Goal: Transaction & Acquisition: Book appointment/travel/reservation

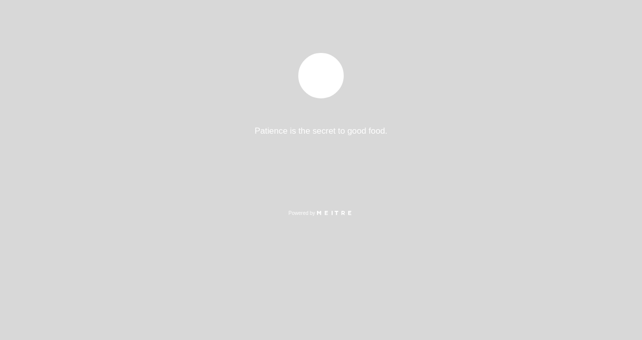
select select "es"
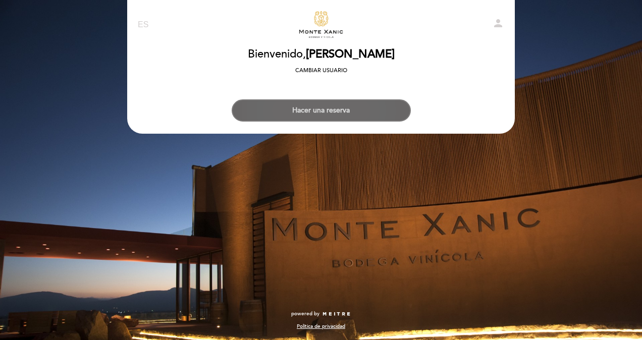
click at [345, 111] on button "Hacer una reserva" at bounding box center [321, 110] width 179 height 22
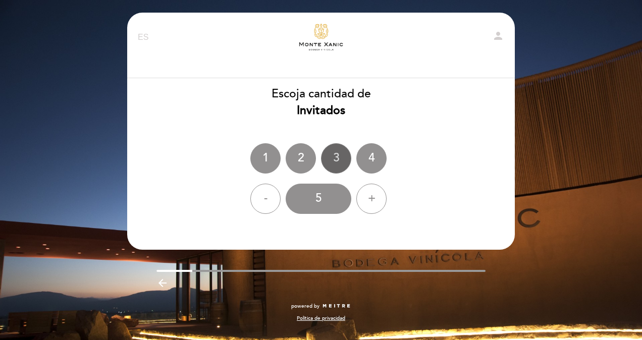
click at [333, 154] on div "3" at bounding box center [336, 158] width 30 height 30
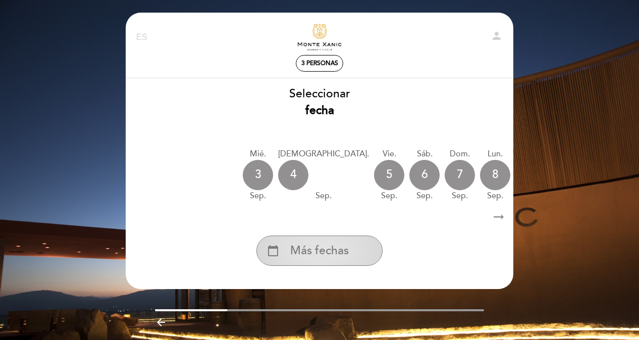
click at [352, 251] on div "calendar_today Más fechas" at bounding box center [319, 251] width 126 height 30
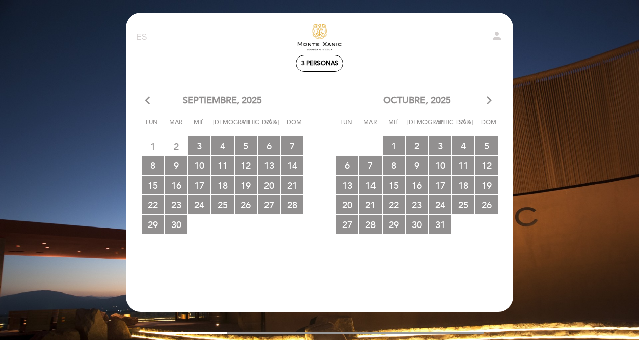
click at [488, 101] on icon "arrow_forward_ios" at bounding box center [488, 100] width 9 height 13
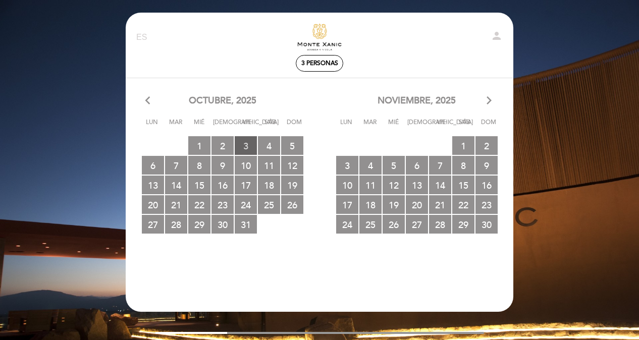
click at [248, 145] on span "3 RESERVAS DISPONIBLES" at bounding box center [246, 145] width 22 height 19
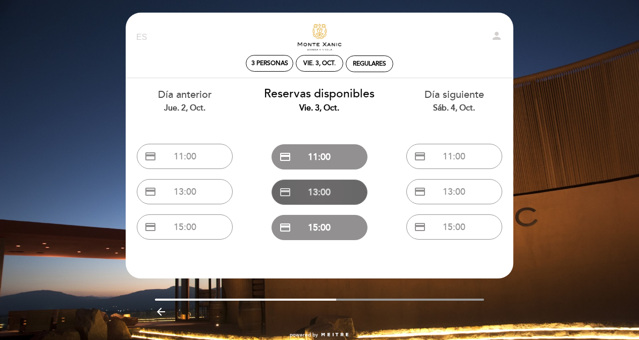
click at [302, 199] on button "credit_card 13:00" at bounding box center [320, 192] width 96 height 25
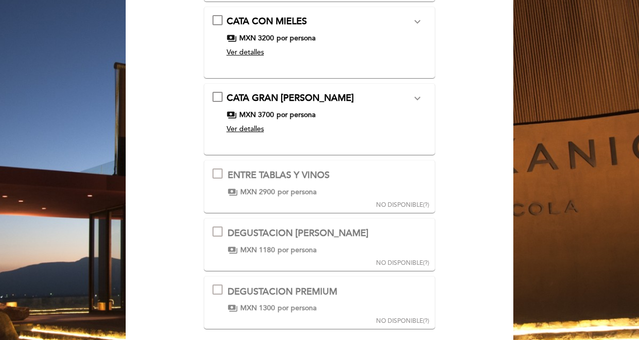
scroll to position [202, 0]
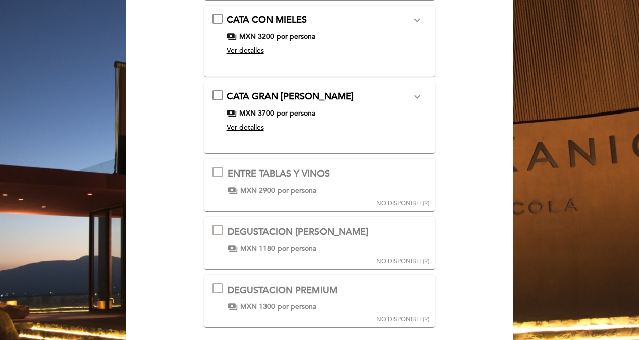
click at [278, 189] on span "por persona" at bounding box center [297, 191] width 39 height 10
click at [304, 230] on div "DEGUSTACION [PERSON_NAME]" at bounding box center [298, 232] width 141 height 13
click at [294, 307] on span "por persona" at bounding box center [297, 307] width 39 height 10
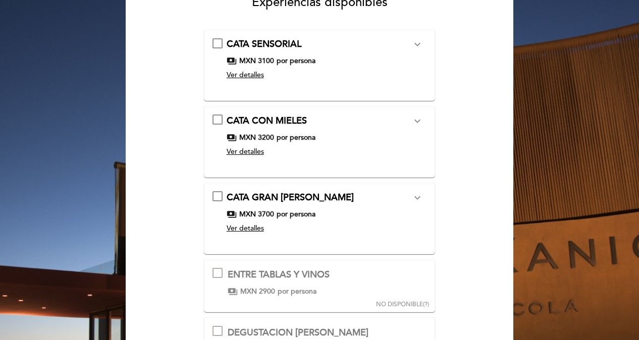
scroll to position [101, 0]
click at [231, 74] on span "Ver detalles" at bounding box center [245, 75] width 37 height 9
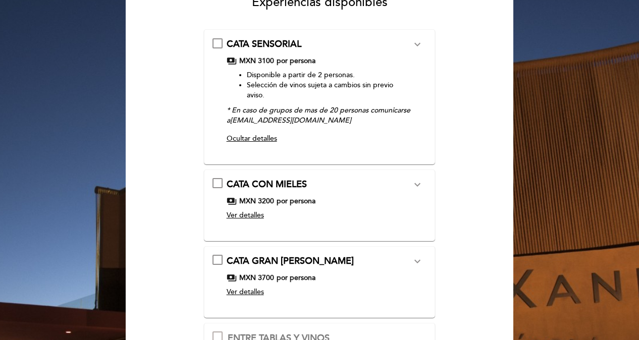
click at [419, 41] on icon "expand_more" at bounding box center [417, 44] width 12 height 12
